Goal: Task Accomplishment & Management: Manage account settings

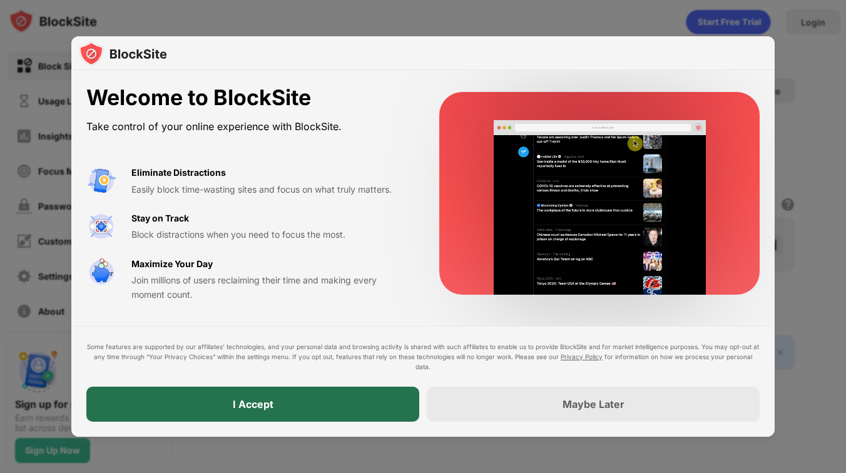
click at [264, 402] on div "I Accept" at bounding box center [253, 404] width 41 height 13
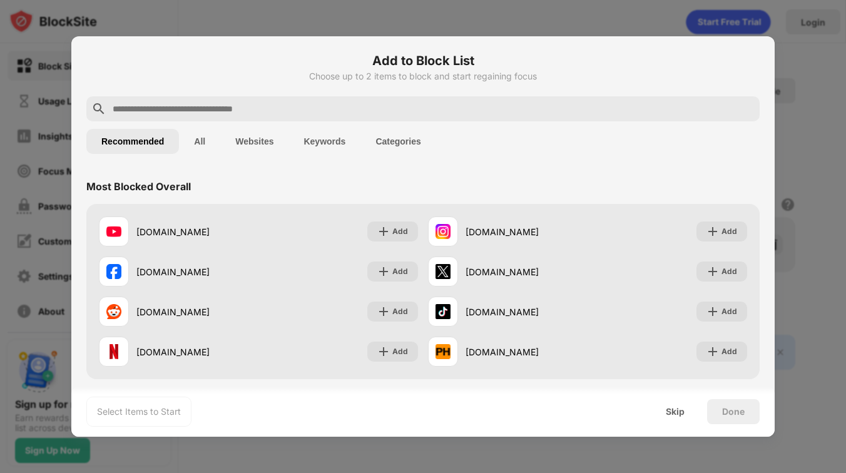
click at [680, 409] on div "Skip" at bounding box center [675, 412] width 19 height 10
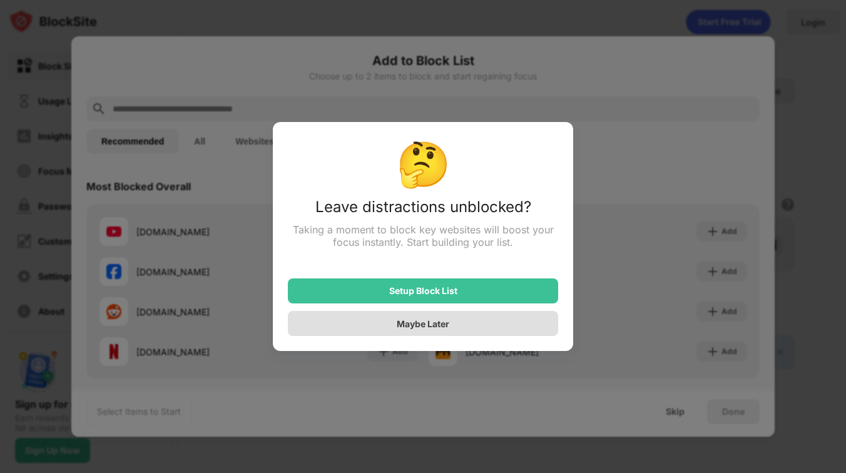
click at [441, 323] on div "Maybe Later" at bounding box center [423, 324] width 53 height 11
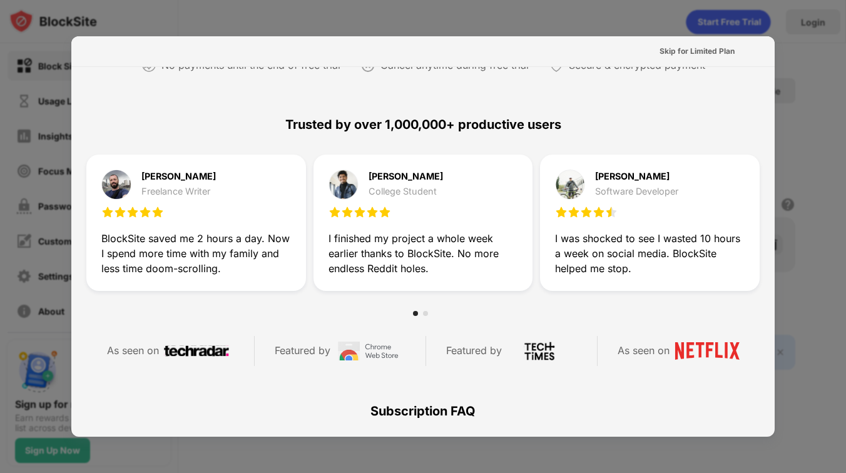
click at [688, 47] on div "Skip for Limited Plan" at bounding box center [697, 51] width 75 height 13
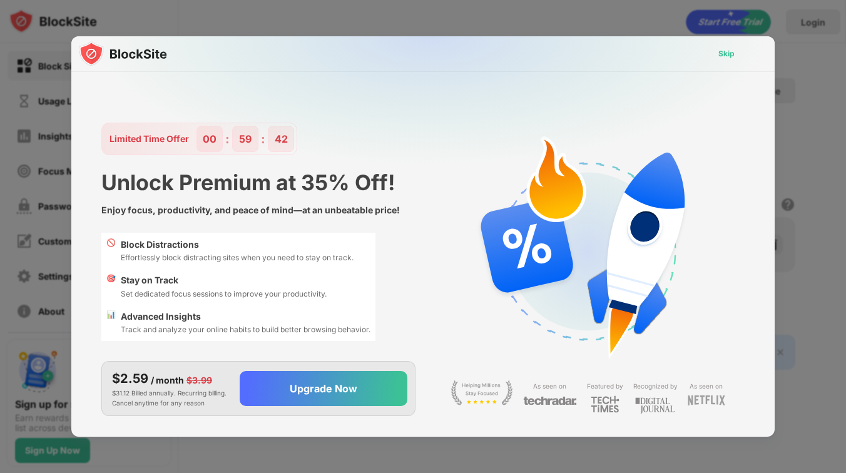
click at [723, 53] on div "Skip" at bounding box center [727, 54] width 16 height 13
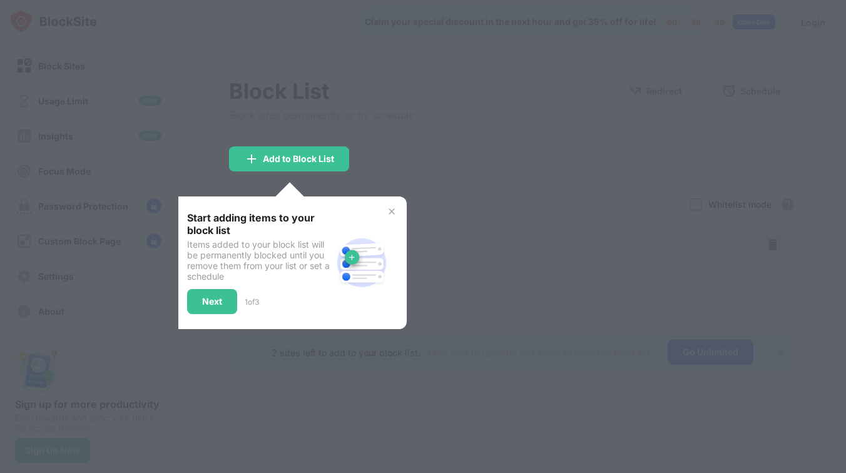
click at [394, 207] on img at bounding box center [392, 212] width 10 height 10
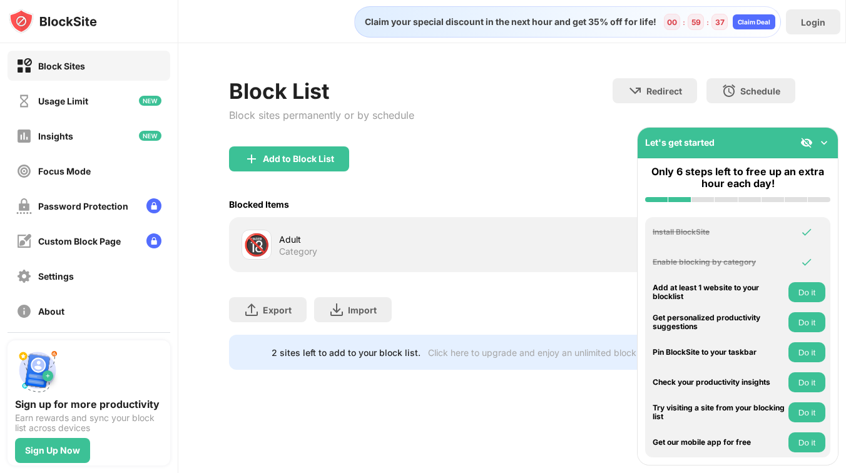
click at [824, 143] on img at bounding box center [824, 142] width 13 height 13
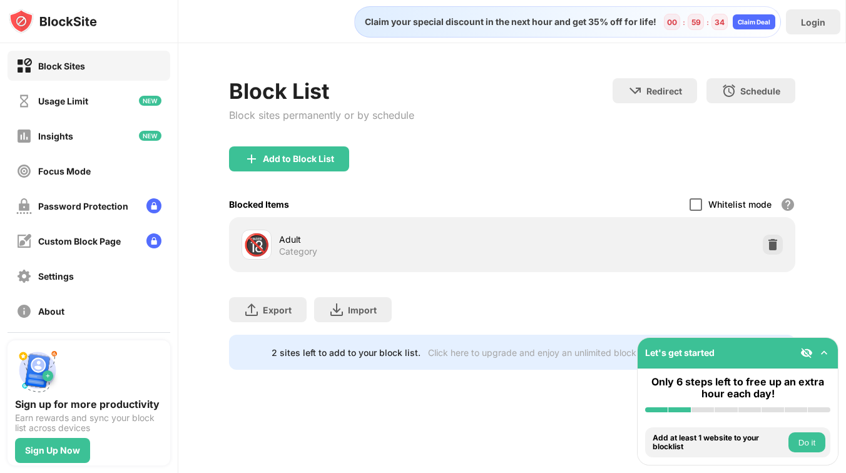
click at [690, 200] on div at bounding box center [696, 204] width 13 height 13
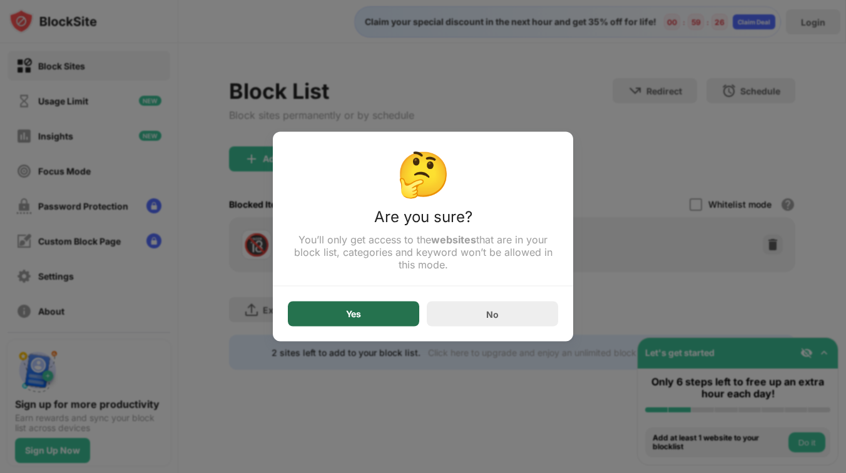
click at [371, 312] on div "Yes" at bounding box center [353, 314] width 131 height 25
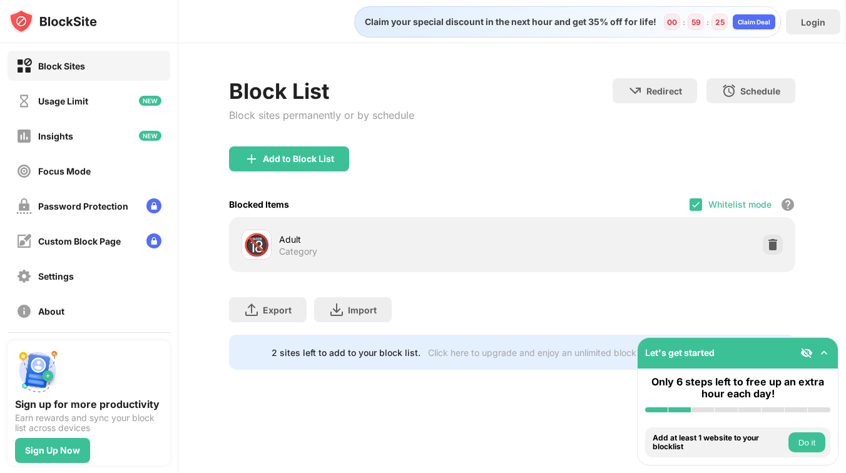
click at [826, 357] on img at bounding box center [824, 353] width 13 height 13
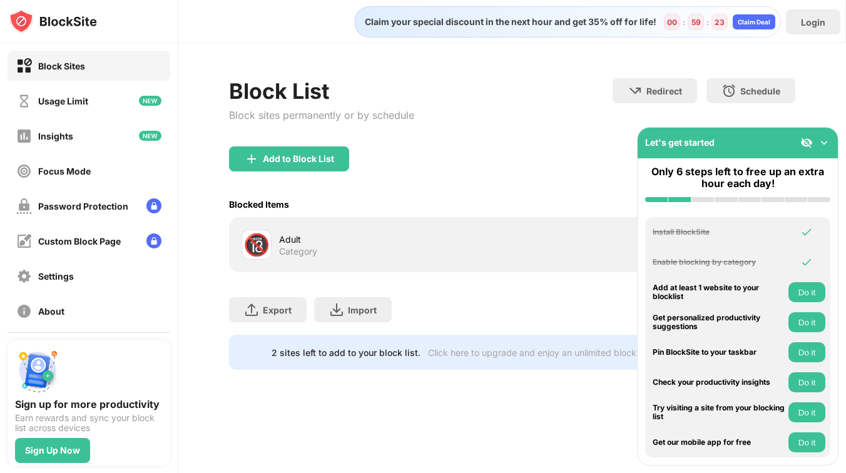
click at [824, 137] on img at bounding box center [824, 142] width 13 height 13
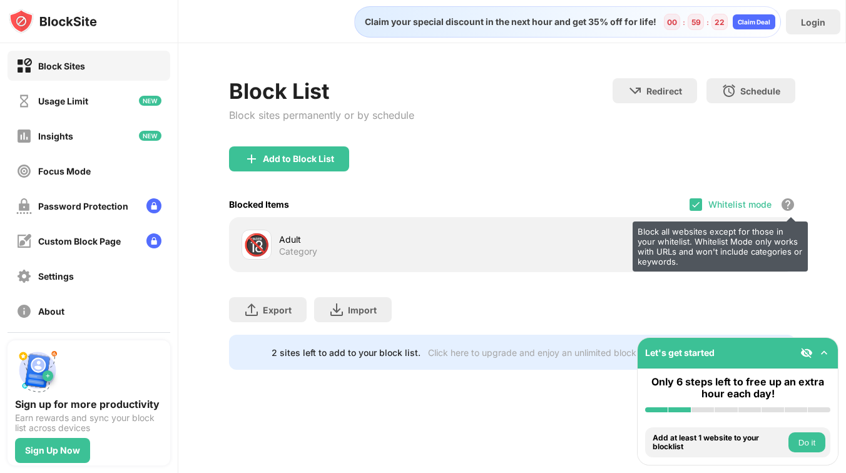
click at [787, 197] on div "Block all websites except for those in your whitelist. Whitelist Mode only work…" at bounding box center [788, 204] width 15 height 15
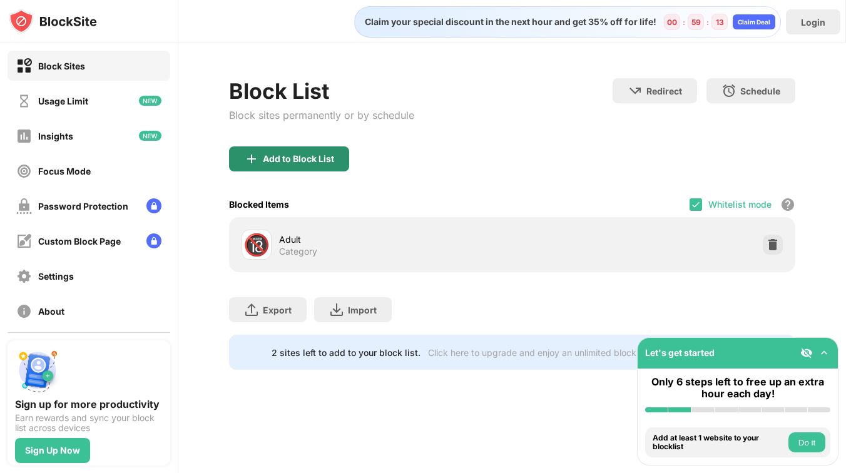
click at [301, 166] on div "Add to Block List" at bounding box center [289, 158] width 120 height 25
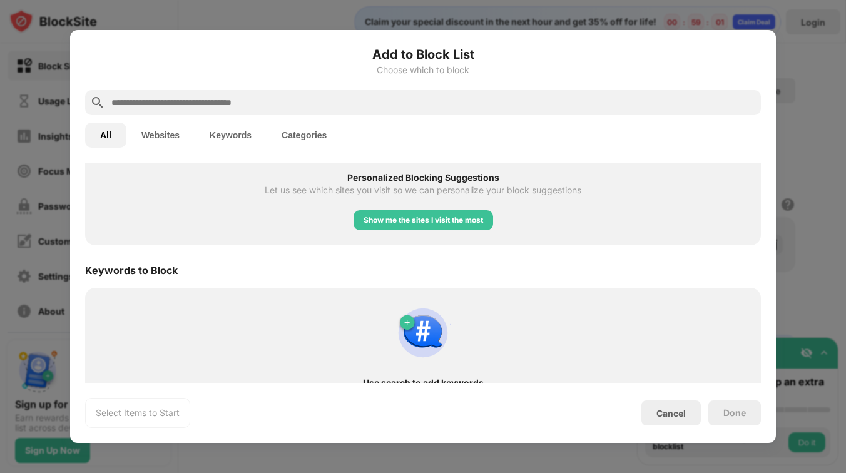
scroll to position [583, 0]
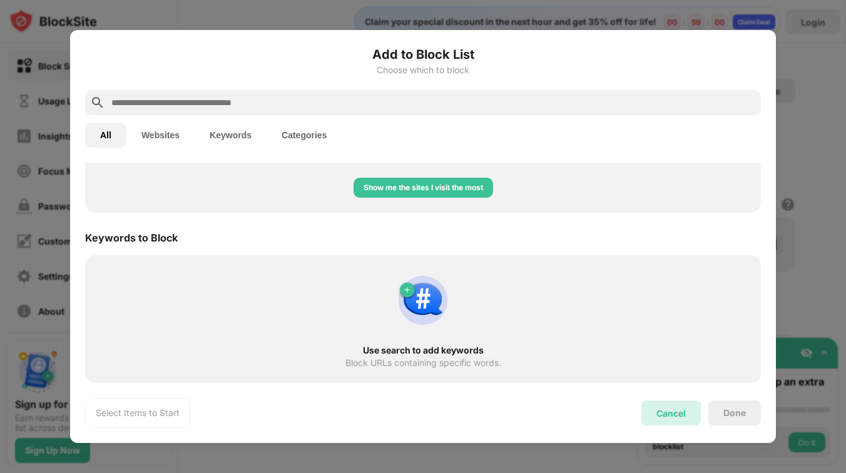
click at [674, 414] on div "Cancel" at bounding box center [671, 413] width 29 height 11
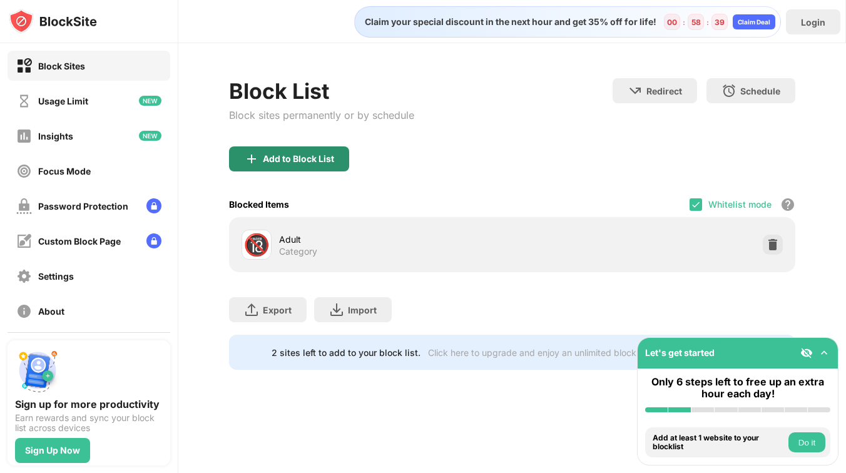
click at [309, 157] on div "Add to Block List" at bounding box center [298, 159] width 71 height 10
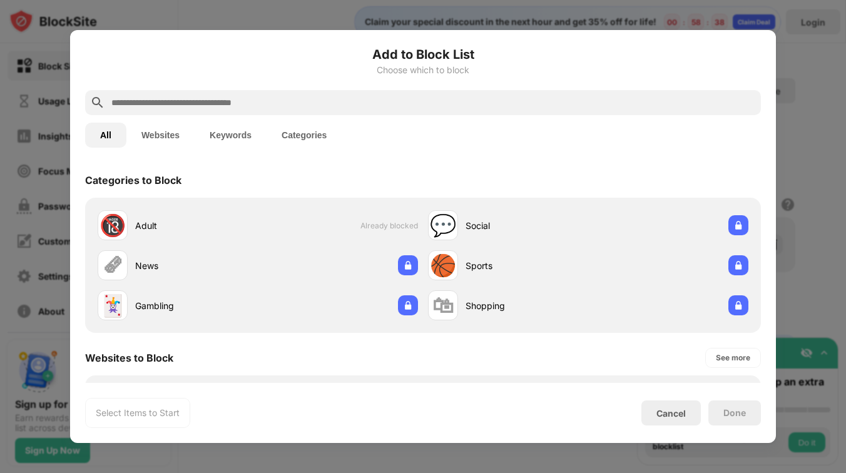
click at [211, 107] on input "text" at bounding box center [433, 102] width 646 height 15
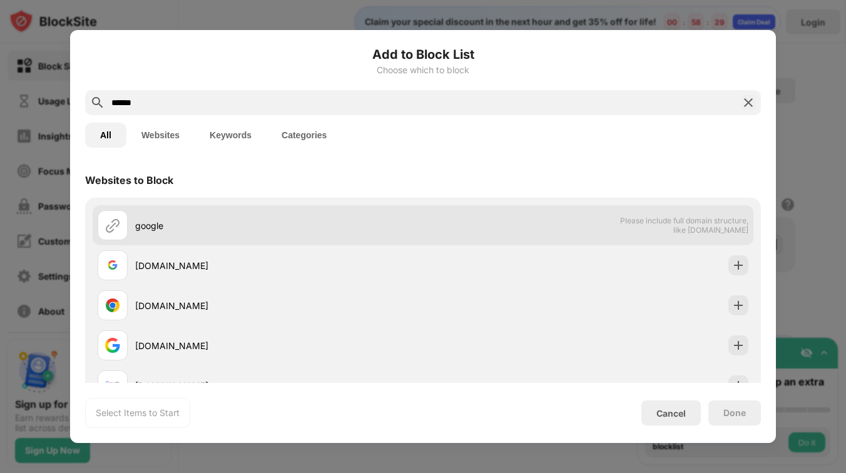
type input "******"
click at [485, 239] on div "google Please include full domain structure, like domain.com" at bounding box center [423, 225] width 661 height 40
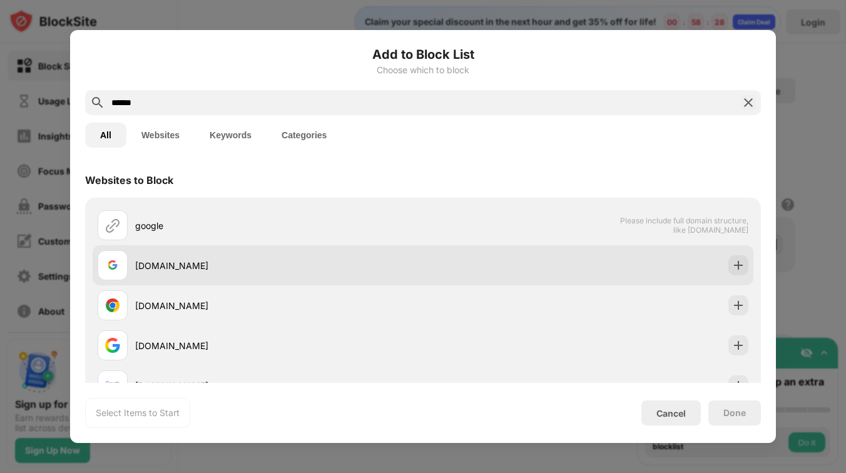
click at [294, 261] on div "google.com" at bounding box center [279, 265] width 288 height 13
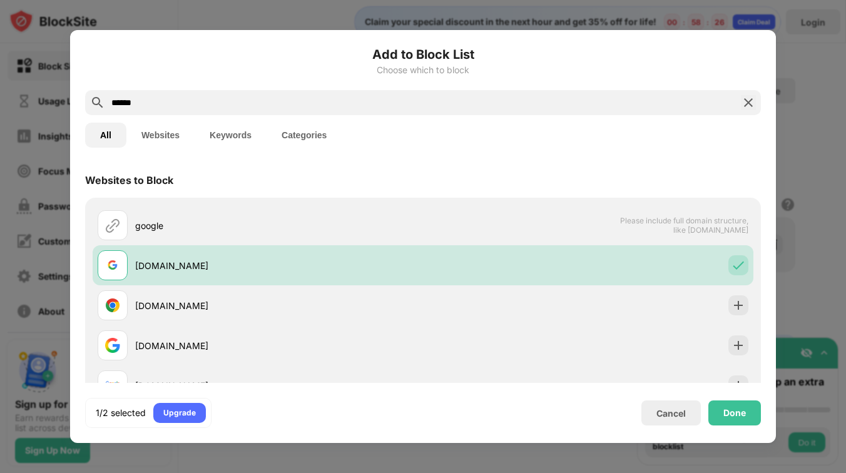
click at [192, 101] on input "******" at bounding box center [423, 102] width 626 height 15
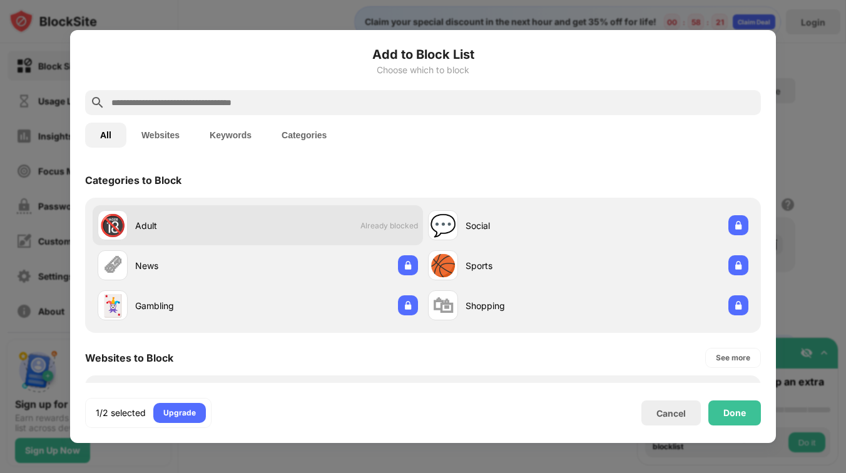
click at [382, 236] on div "🔞 Adult Already blocked" at bounding box center [258, 225] width 330 height 40
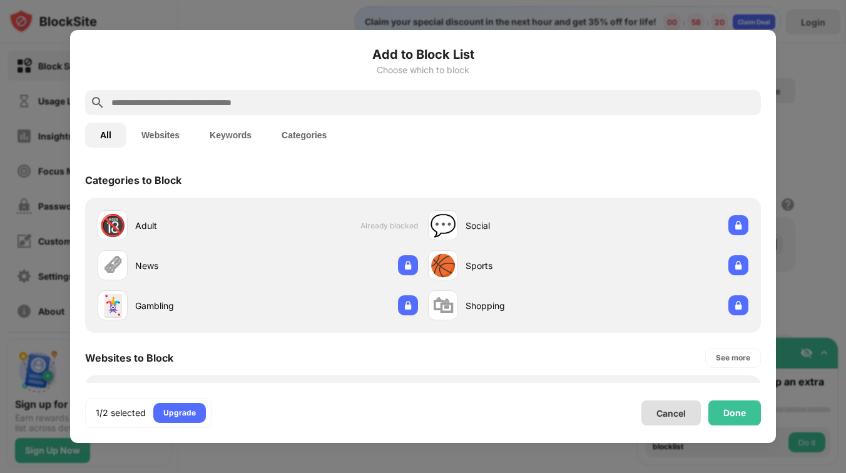
click at [657, 414] on div "Cancel" at bounding box center [671, 413] width 29 height 11
